Goal: Find specific page/section: Find specific page/section

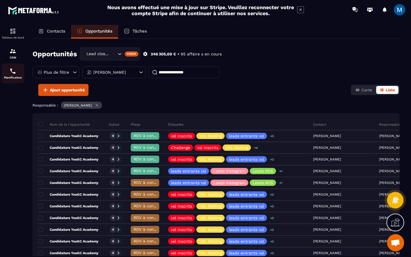
click at [13, 74] on img at bounding box center [12, 71] width 7 height 7
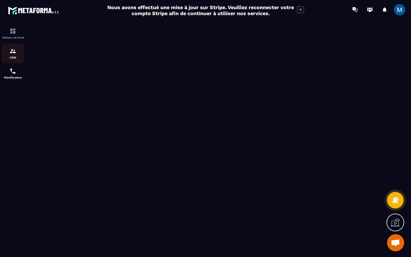
click at [18, 56] on div "CRM" at bounding box center [12, 53] width 23 height 11
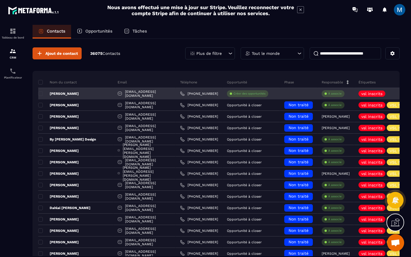
click at [79, 94] on p "[PERSON_NAME]" at bounding box center [58, 93] width 40 height 5
